Goal: Task Accomplishment & Management: Use online tool/utility

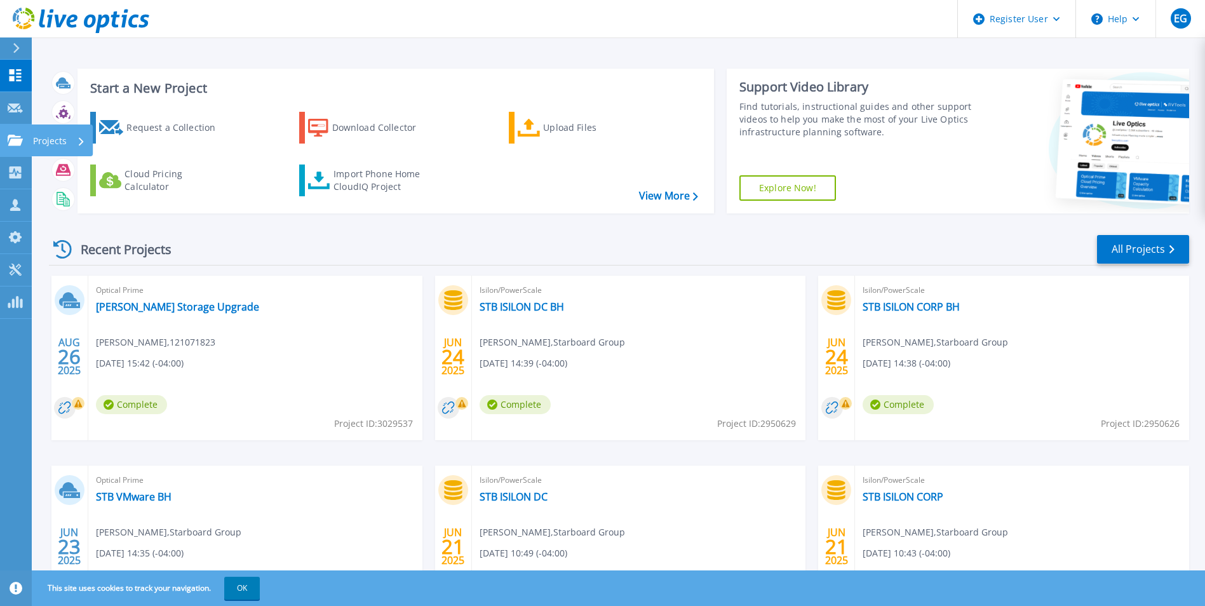
click at [22, 142] on icon at bounding box center [15, 140] width 15 height 11
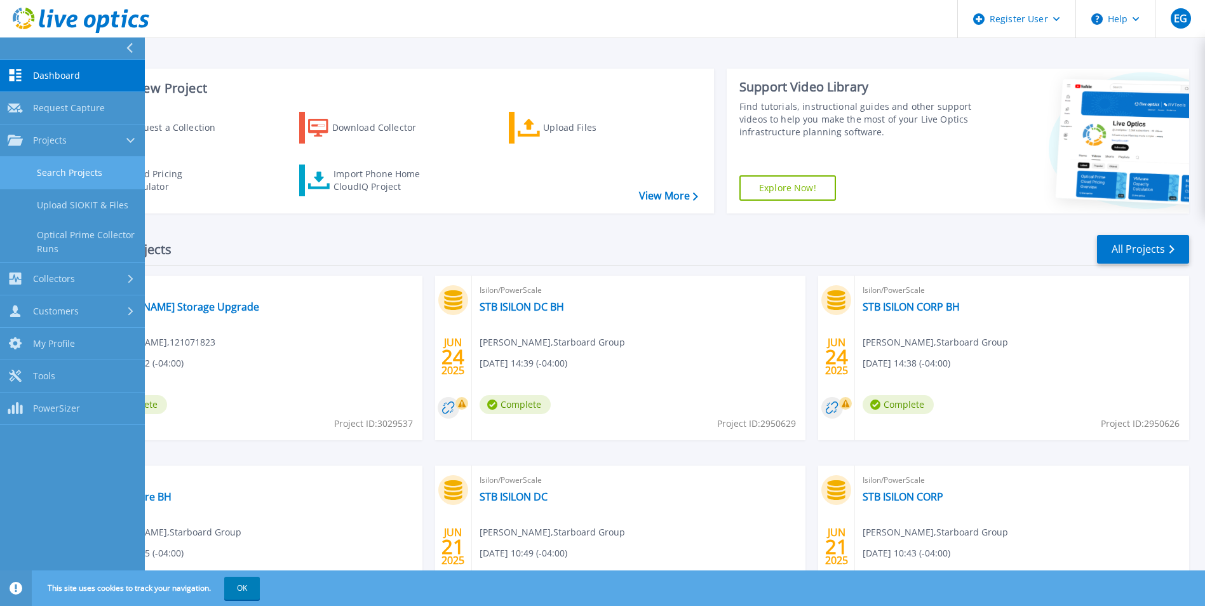
click at [78, 179] on link "Search Projects" at bounding box center [72, 173] width 145 height 32
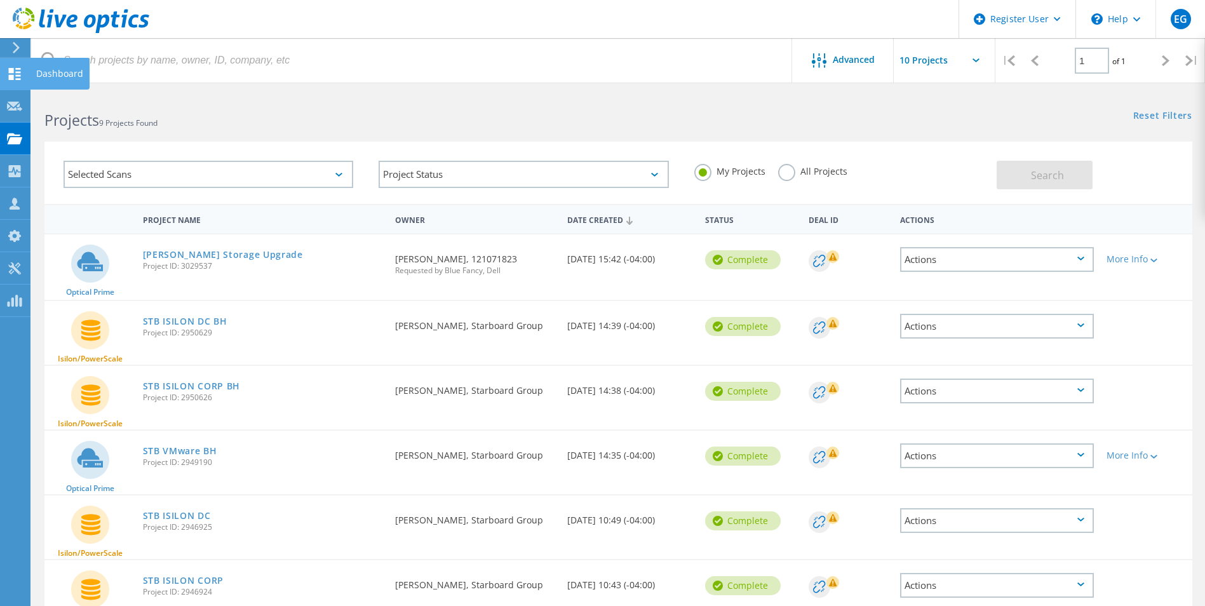
click at [10, 69] on use at bounding box center [15, 74] width 12 height 12
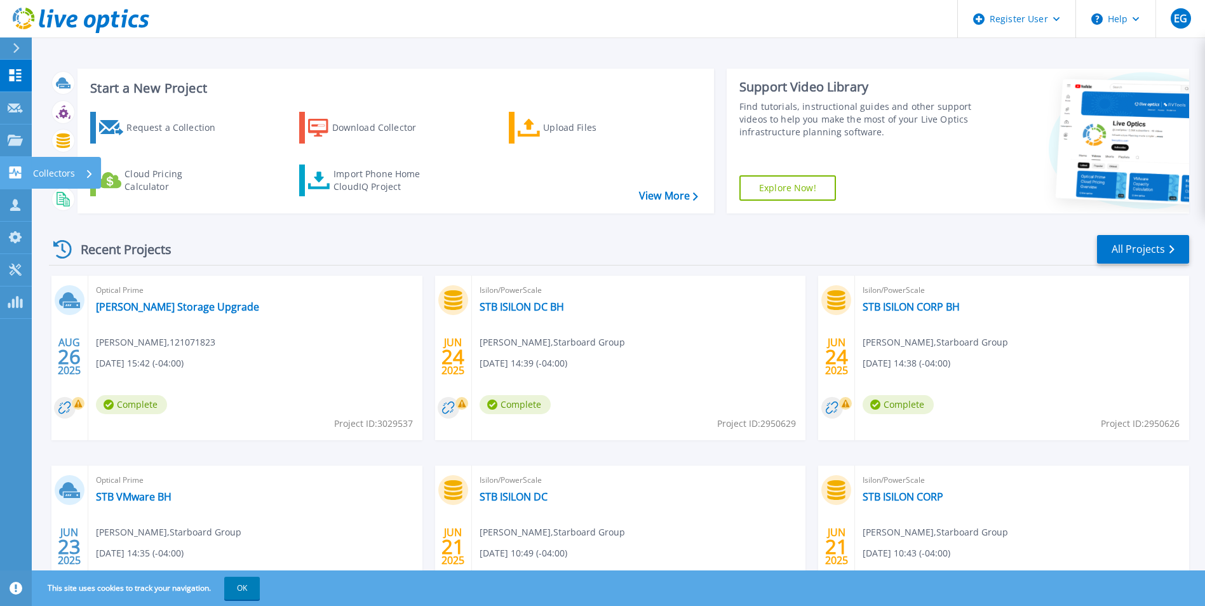
click at [22, 172] on icon at bounding box center [15, 172] width 15 height 12
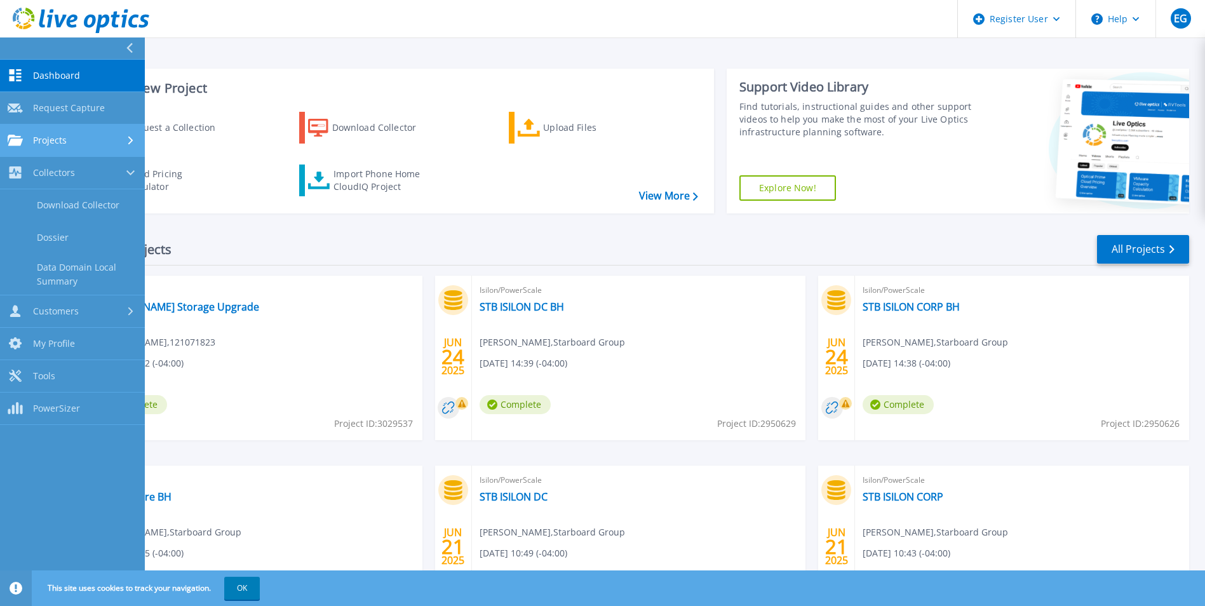
click at [44, 142] on span "Projects" at bounding box center [50, 140] width 34 height 11
click at [75, 172] on link "Search Projects" at bounding box center [72, 173] width 145 height 32
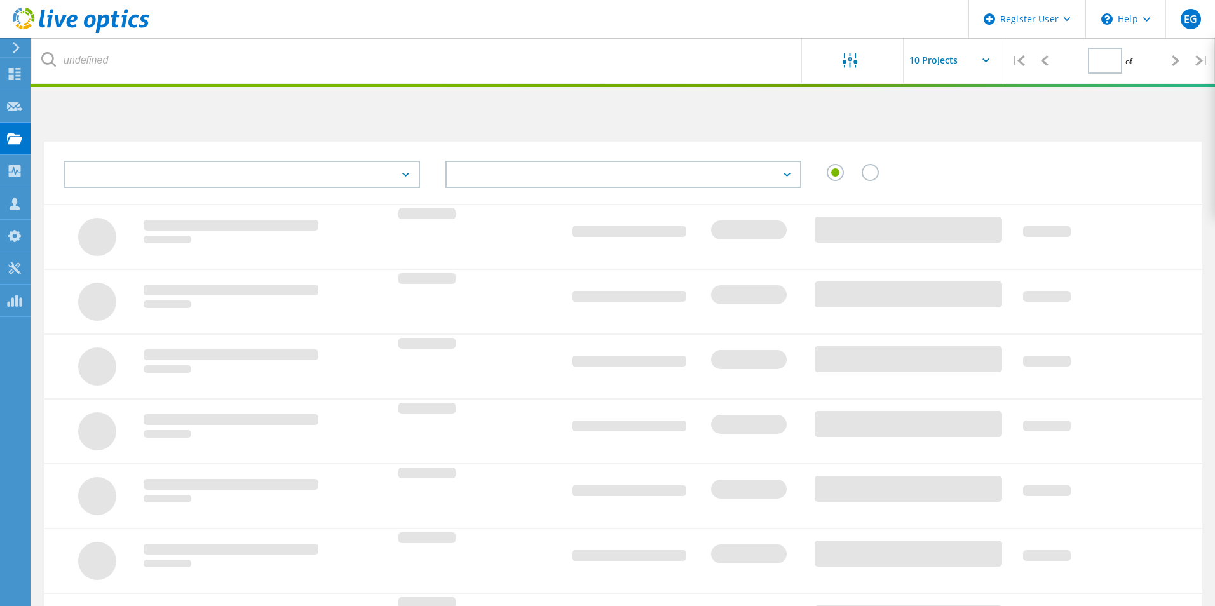
type input "1"
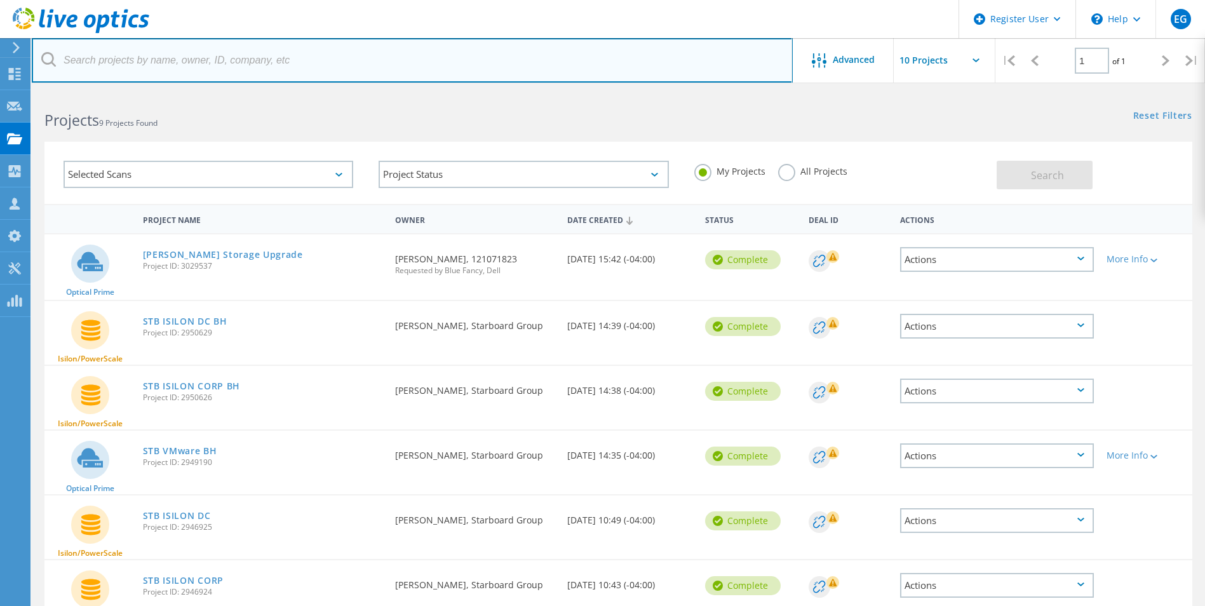
click at [234, 67] on input "text" at bounding box center [412, 60] width 761 height 44
click at [239, 65] on input "text" at bounding box center [412, 60] width 761 height 44
type input "David"
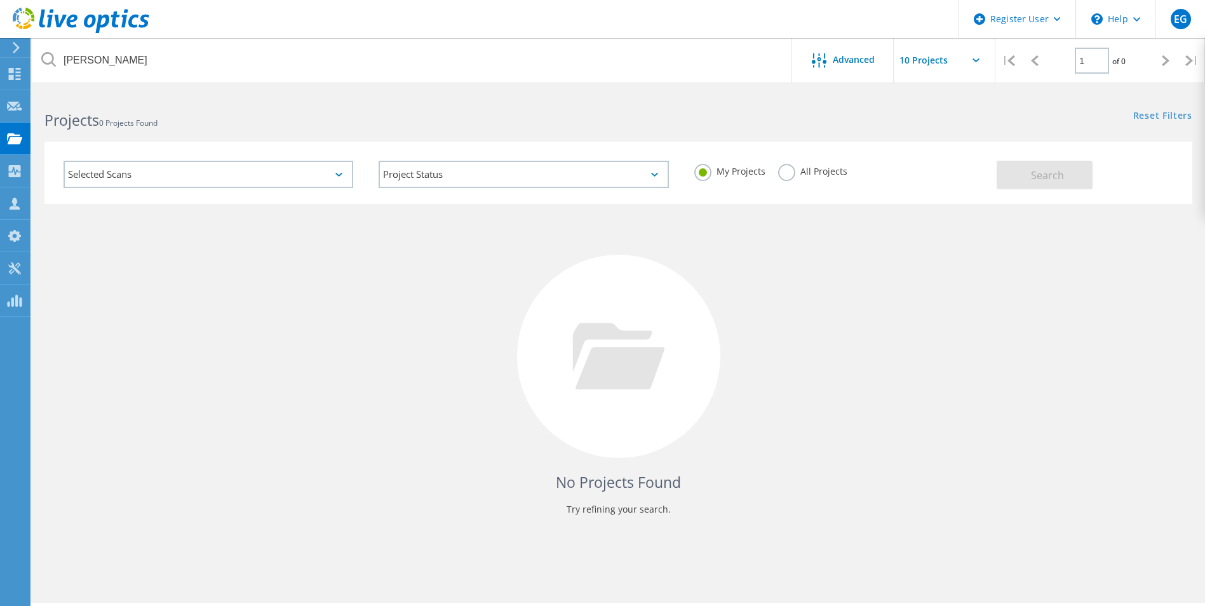
click at [697, 109] on div "Reset Filters Show Filters" at bounding box center [911, 104] width 586 height 24
